Goal: Information Seeking & Learning: Learn about a topic

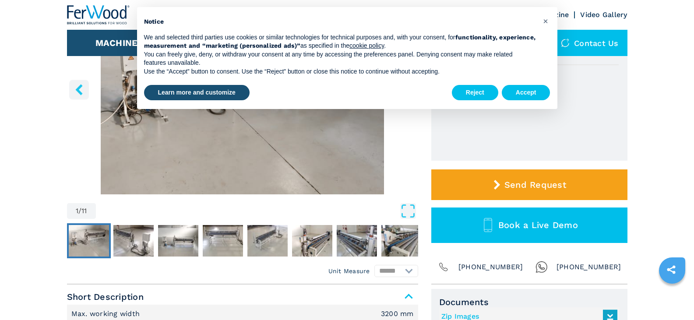
scroll to position [175, 0]
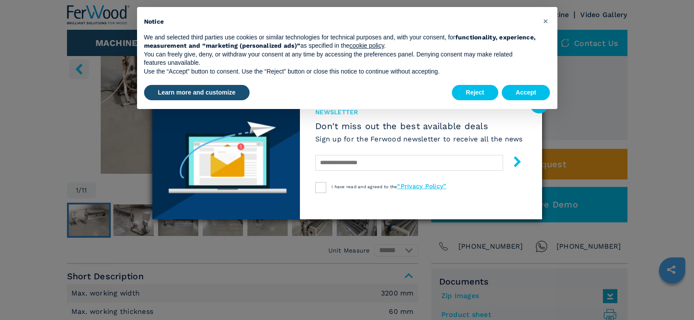
click at [595, 124] on div "newsletter Don't miss out the best available deals Sign up for the Ferwood news…" at bounding box center [347, 160] width 694 height 320
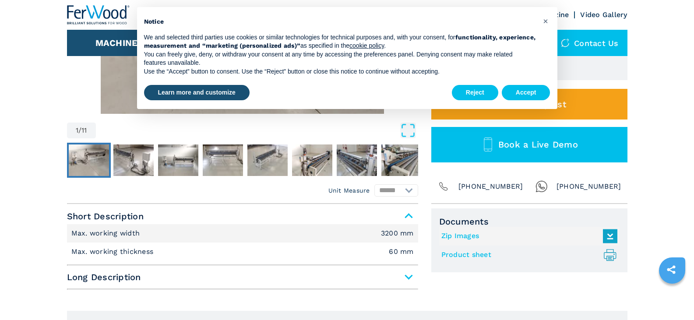
scroll to position [232, 0]
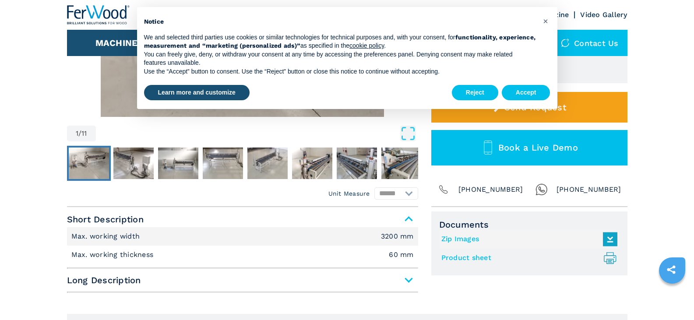
click at [475, 239] on link "Zip Images" at bounding box center [528, 239] width 172 height 14
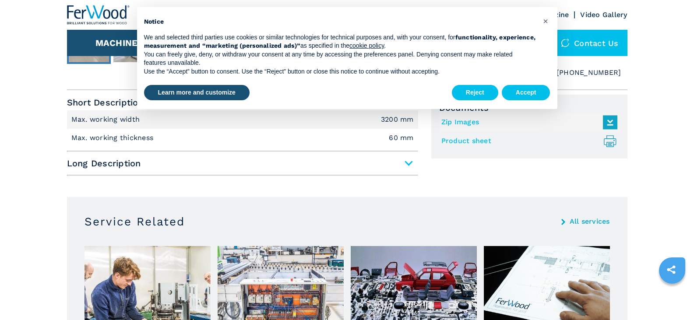
scroll to position [219, 0]
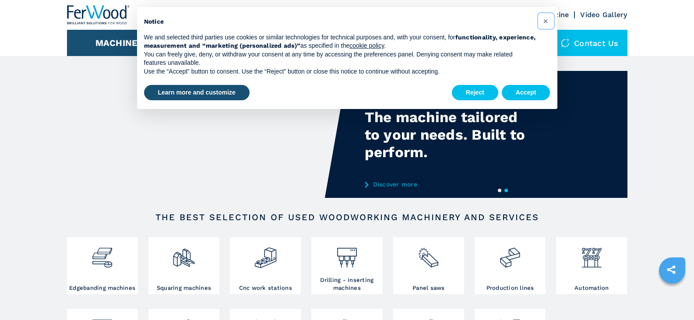
click at [544, 21] on span "×" at bounding box center [545, 21] width 5 height 11
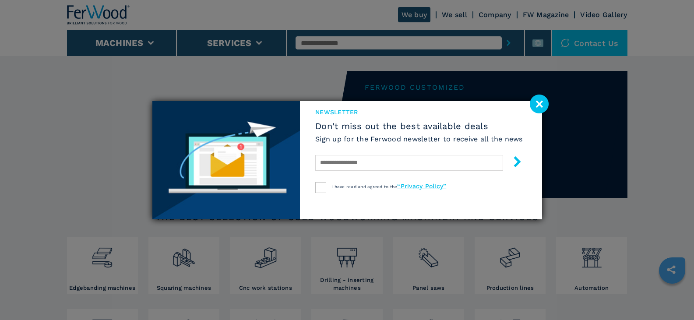
click at [541, 105] on image at bounding box center [539, 104] width 19 height 19
